Goal: Navigation & Orientation: Find specific page/section

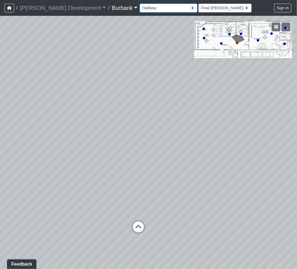
click at [140, 5] on select "Couch Counter Entry Pool Table Seating Cardio Entry Weights Archway Flatscreen …" at bounding box center [169, 8] width 58 height 9
click at [140, 4] on select "Couch Counter Entry Pool Table Seating Cardio Entry Weights Archway Flatscreen …" at bounding box center [169, 8] width 58 height 9
select select "jjBx2V1pyTQPChTzRTWPfR"
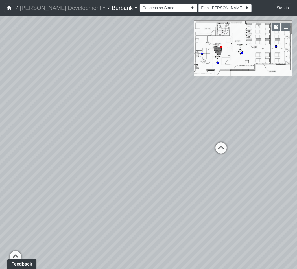
drag, startPoint x: 133, startPoint y: 148, endPoint x: -50, endPoint y: 159, distance: 182.9
click at [0, 159] on html "/ [PERSON_NAME] Development [PERSON_NAME] Development Loading... / Burbank Burb…" at bounding box center [148, 134] width 297 height 269
drag, startPoint x: 67, startPoint y: 132, endPoint x: 317, endPoint y: 124, distance: 250.7
click at [297, 124] on html "/ [PERSON_NAME] Development [PERSON_NAME] Development Loading... / Burbank Burb…" at bounding box center [148, 134] width 297 height 269
drag, startPoint x: 96, startPoint y: 136, endPoint x: 58, endPoint y: 124, distance: 39.6
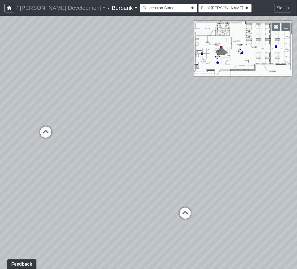
click at [28, 122] on div "Loading... Entry Loading... Podcast Room 1 Loading... Podcast Room 2 Loading...…" at bounding box center [148, 142] width 297 height 253
drag, startPoint x: 158, startPoint y: 124, endPoint x: 24, endPoint y: 125, distance: 133.9
click at [24, 125] on div "Loading... Entry Loading... Podcast Room 1 Loading... Podcast Room 2 Loading...…" at bounding box center [148, 142] width 297 height 253
